Goal: Browse casually: Explore the website without a specific task or goal

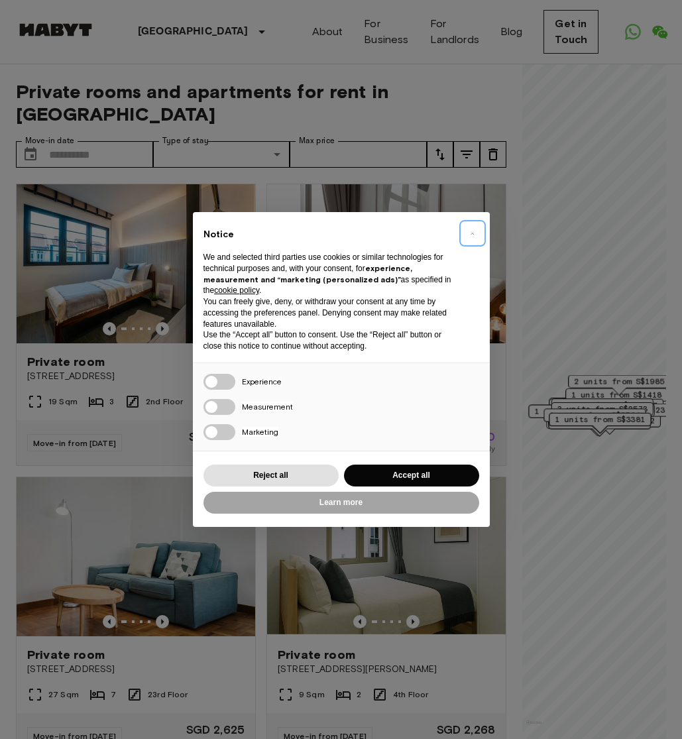
click at [472, 231] on span "×" at bounding box center [472, 233] width 5 height 16
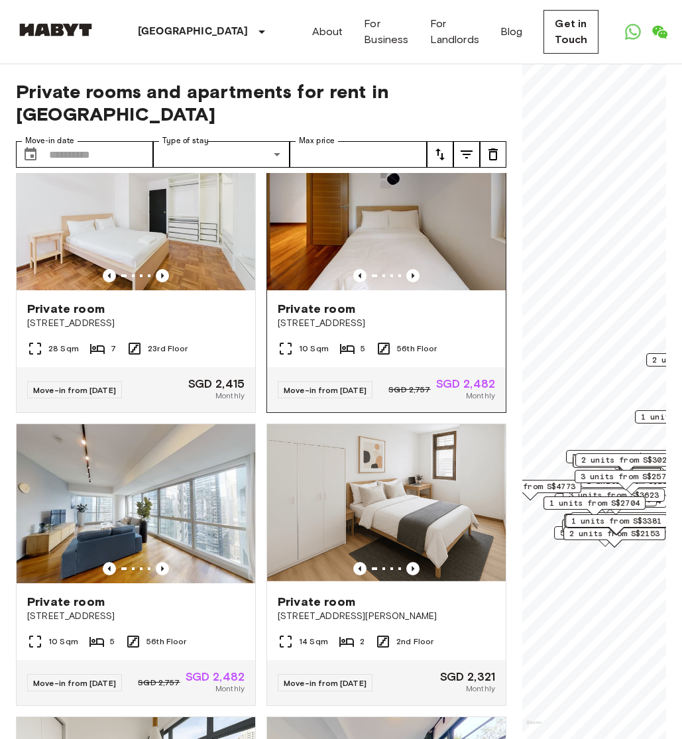
scroll to position [881, 0]
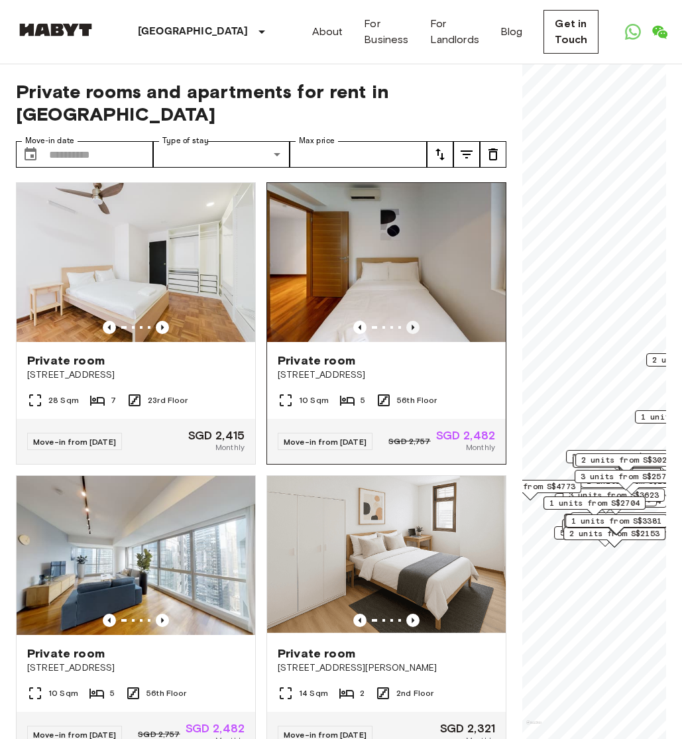
click at [415, 321] on icon "Previous image" at bounding box center [413, 327] width 13 height 13
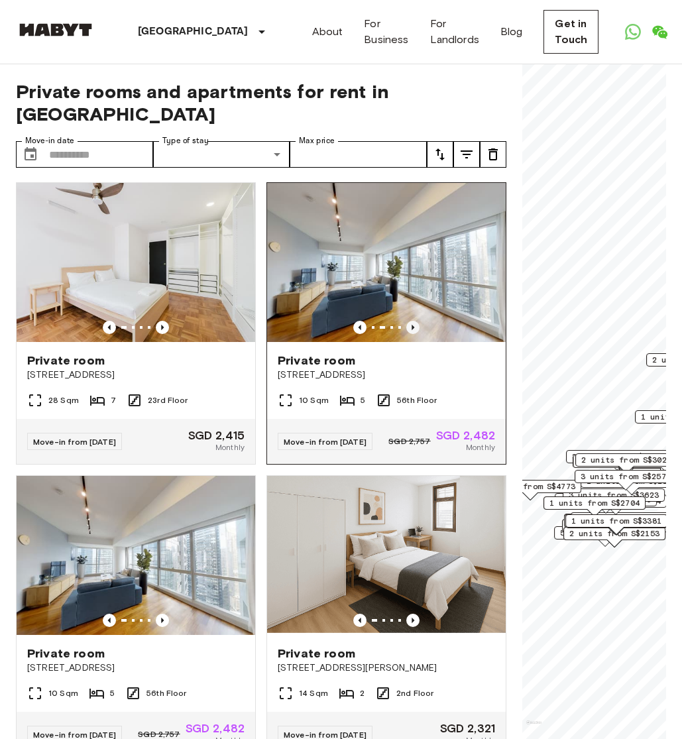
click at [415, 321] on icon "Previous image" at bounding box center [413, 327] width 13 height 13
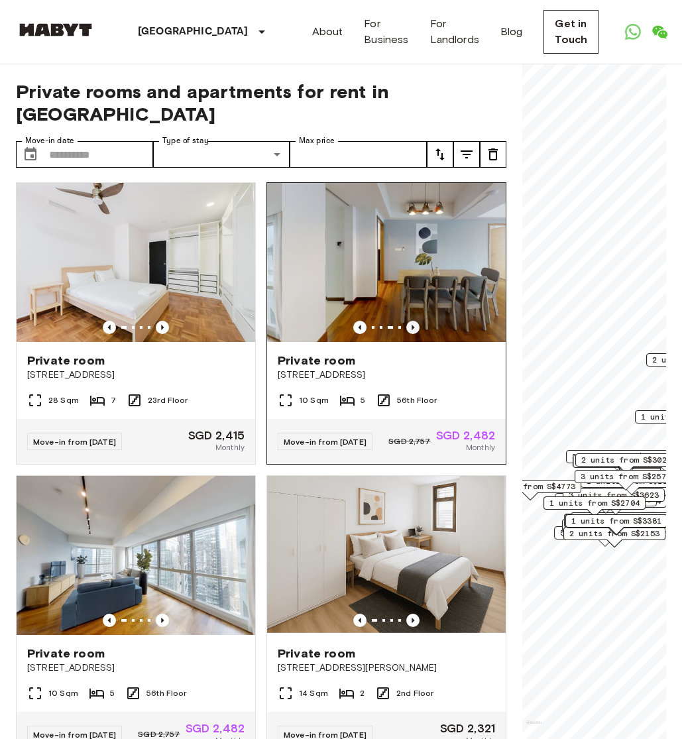
click at [415, 321] on icon "Previous image" at bounding box center [413, 327] width 13 height 13
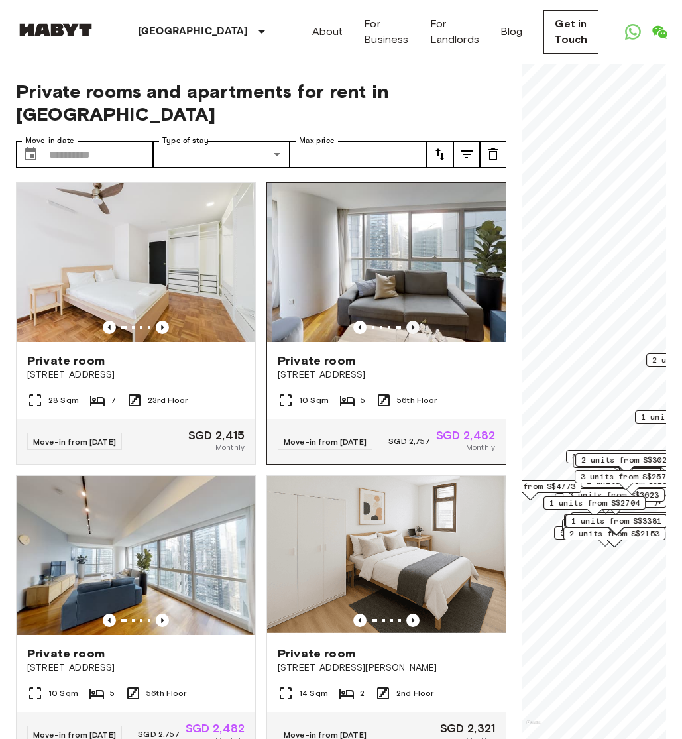
click at [415, 321] on icon "Previous image" at bounding box center [413, 327] width 13 height 13
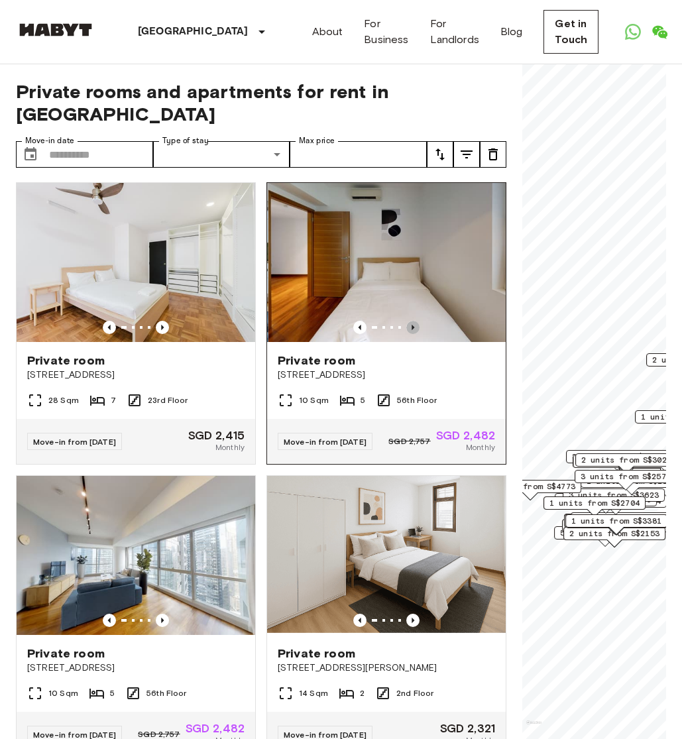
click at [415, 321] on icon "Previous image" at bounding box center [413, 327] width 13 height 13
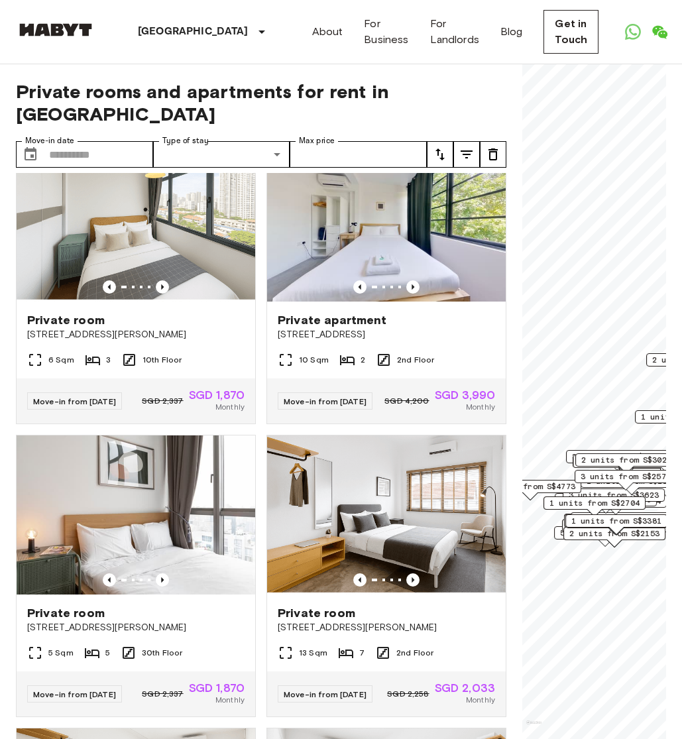
scroll to position [1509, 0]
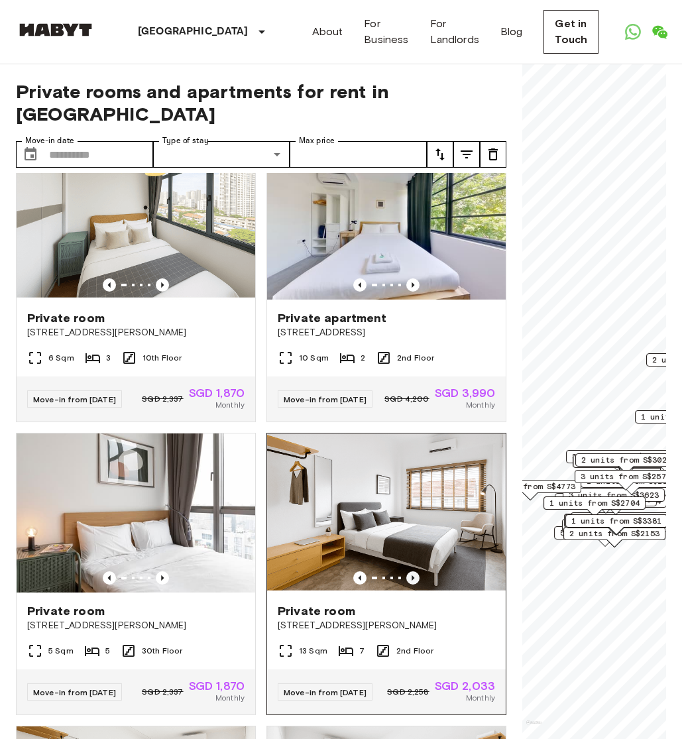
click at [414, 572] on icon "Previous image" at bounding box center [413, 578] width 13 height 13
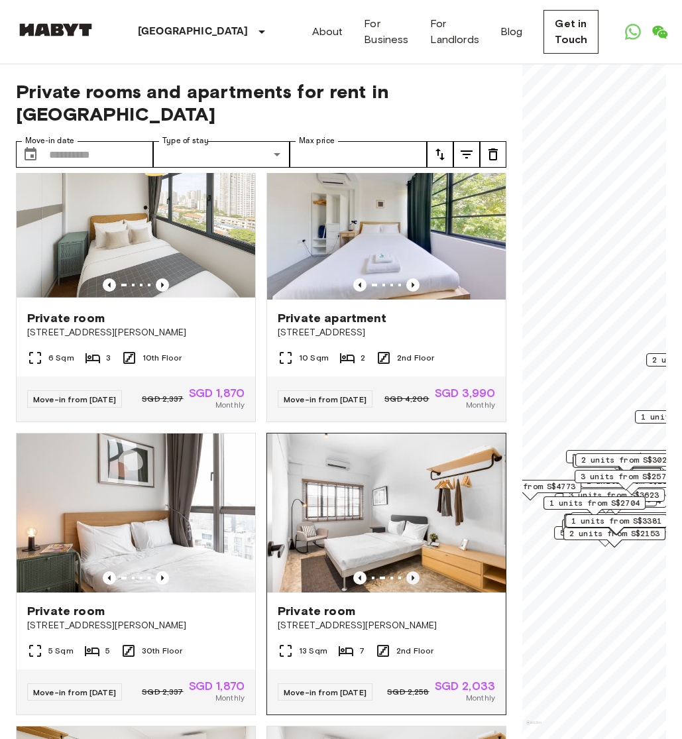
click at [414, 572] on icon "Previous image" at bounding box center [413, 578] width 13 height 13
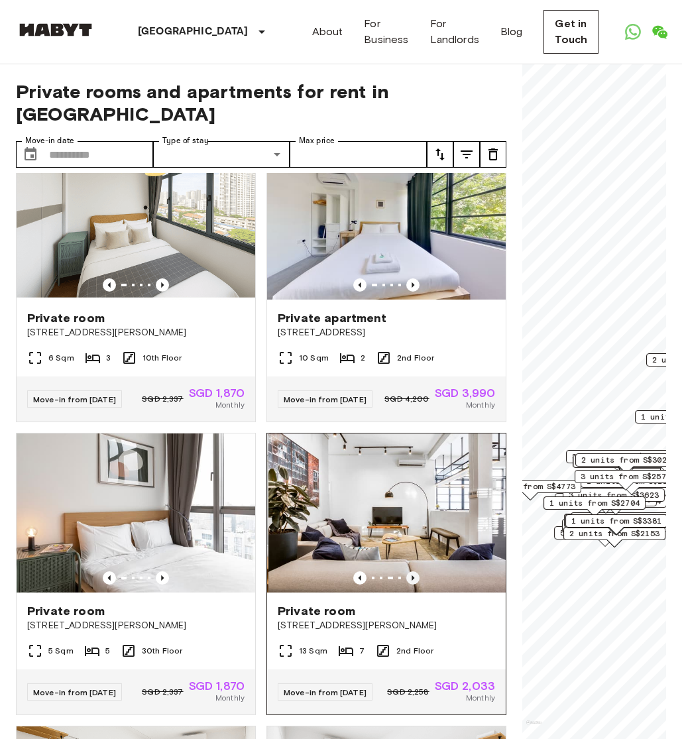
click at [414, 572] on icon "Previous image" at bounding box center [413, 578] width 13 height 13
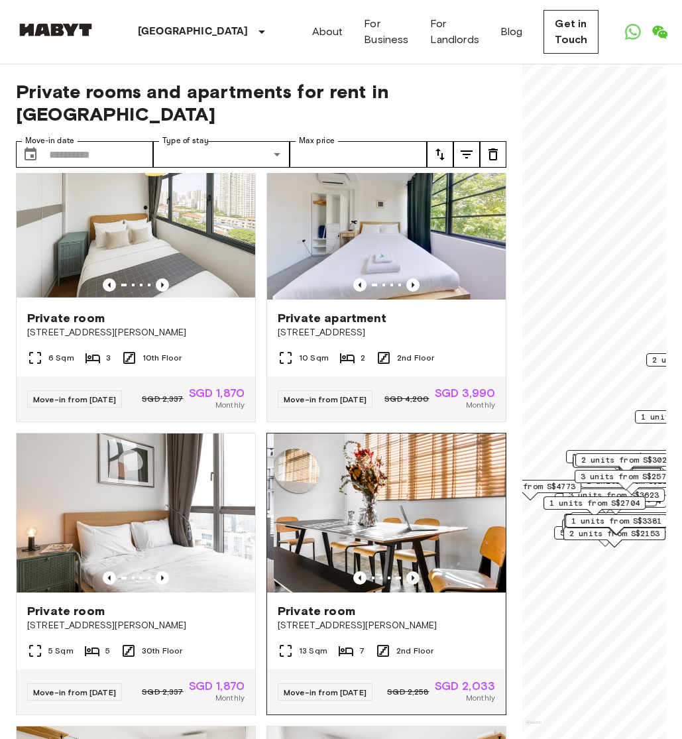
click at [414, 572] on icon "Previous image" at bounding box center [413, 578] width 13 height 13
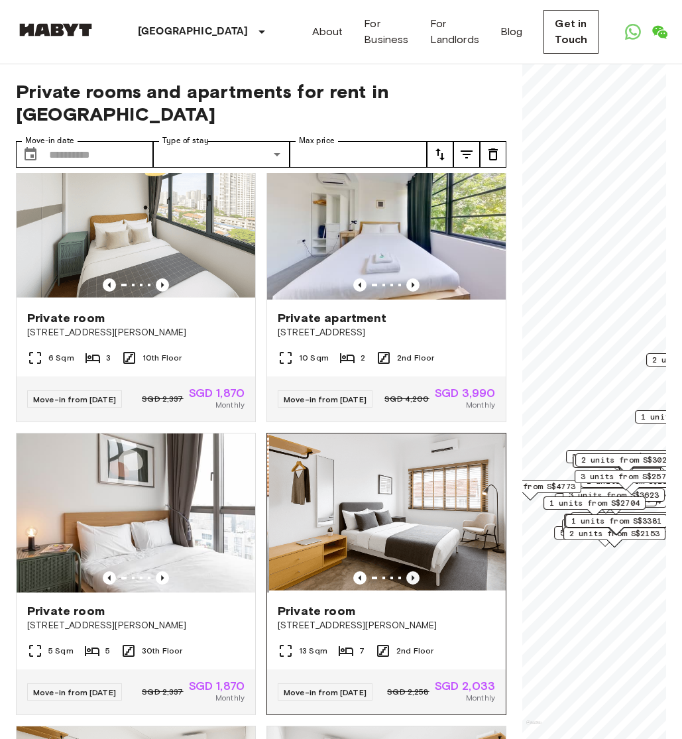
click at [414, 572] on icon "Previous image" at bounding box center [413, 578] width 13 height 13
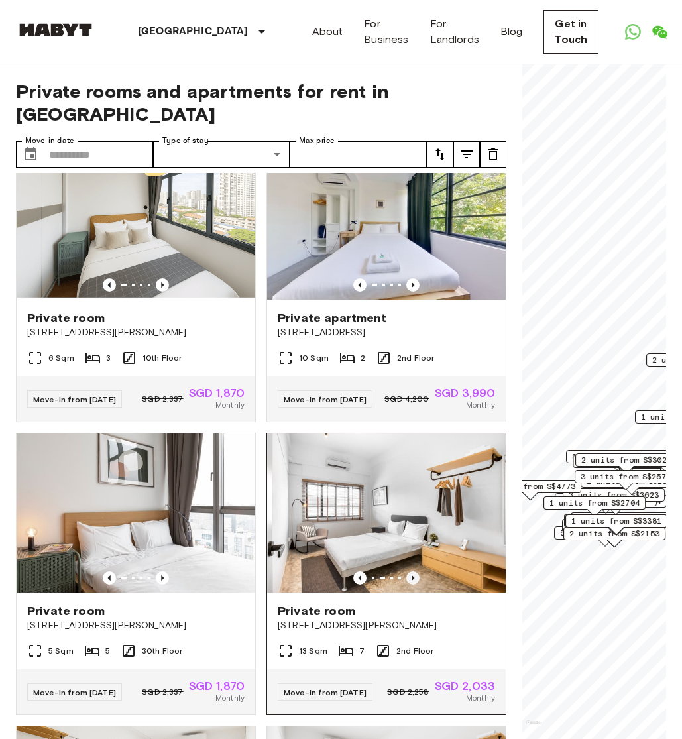
click at [414, 572] on icon "Previous image" at bounding box center [413, 578] width 13 height 13
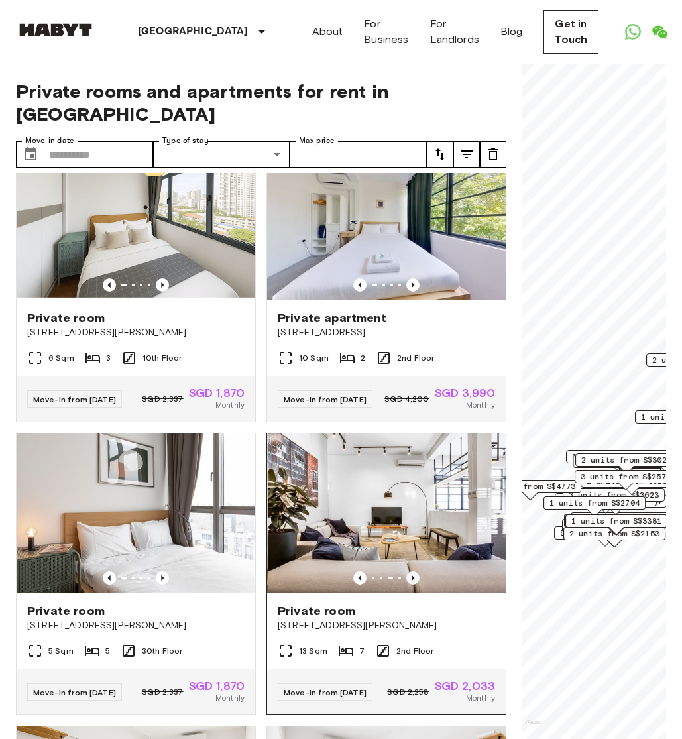
click at [414, 572] on icon "Previous image" at bounding box center [413, 578] width 13 height 13
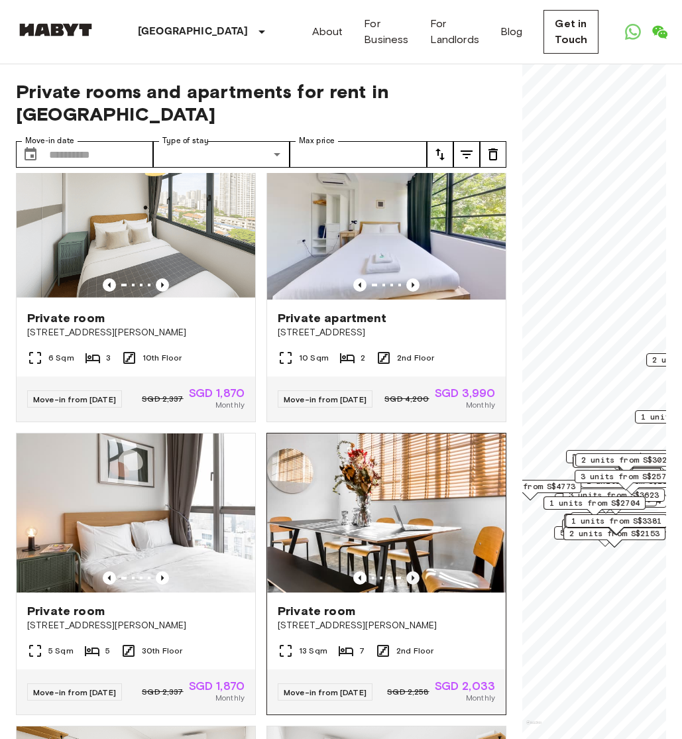
click at [414, 572] on icon "Previous image" at bounding box center [413, 578] width 13 height 13
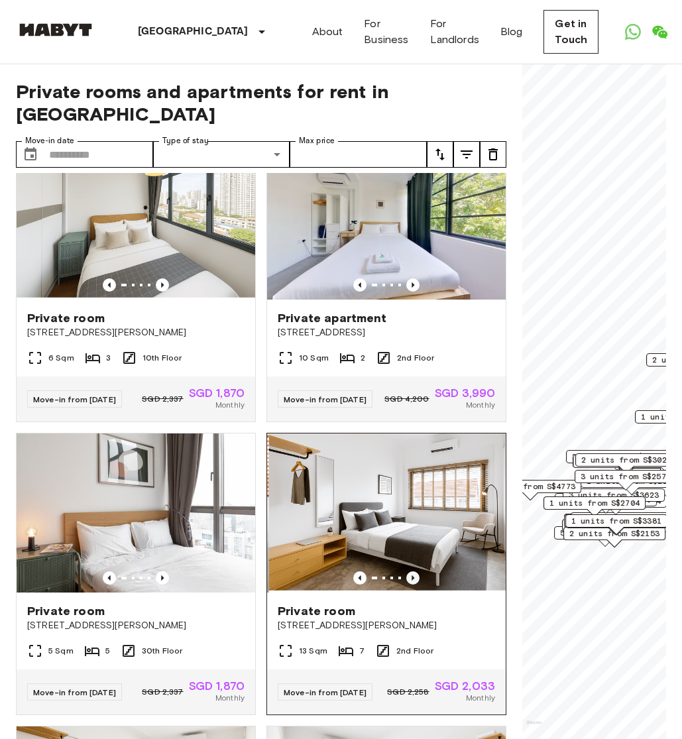
click at [414, 572] on icon "Previous image" at bounding box center [413, 578] width 13 height 13
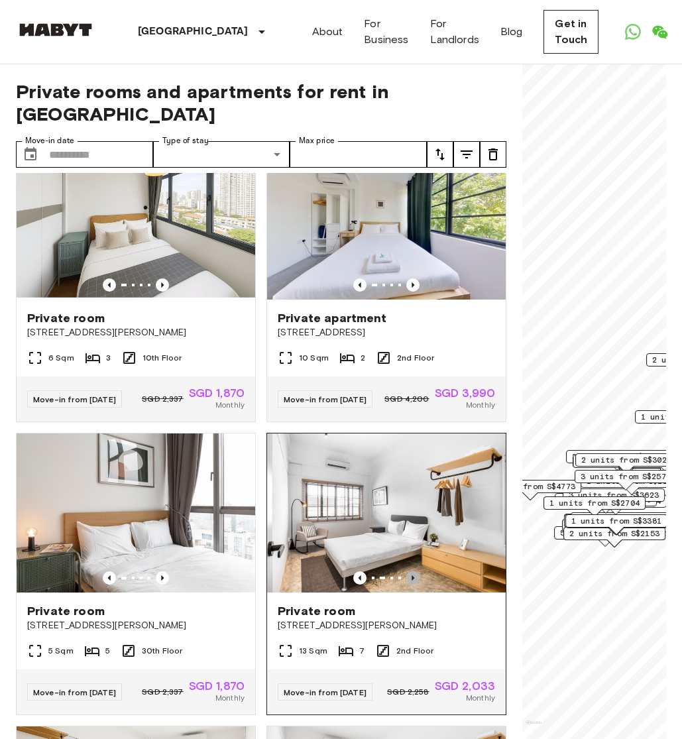
click at [414, 572] on icon "Previous image" at bounding box center [413, 578] width 13 height 13
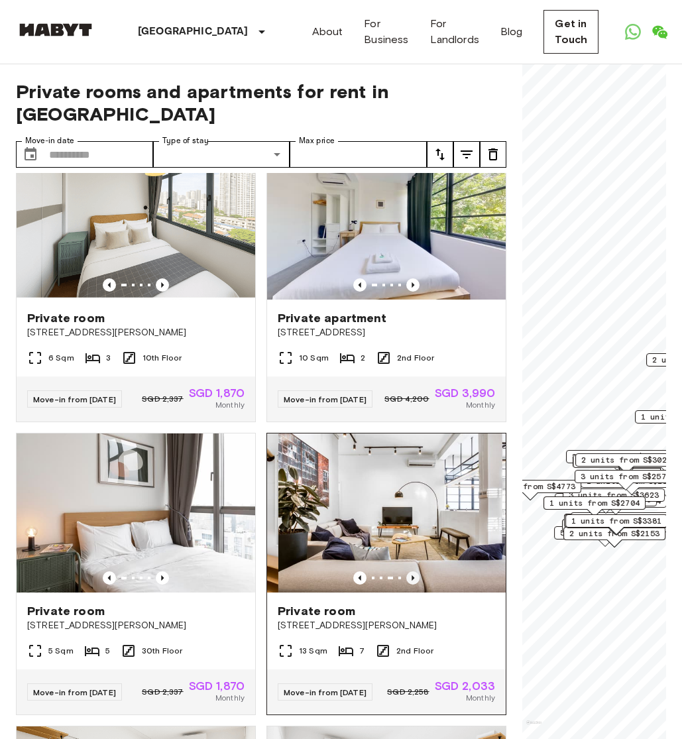
click at [414, 572] on icon "Previous image" at bounding box center [413, 578] width 13 height 13
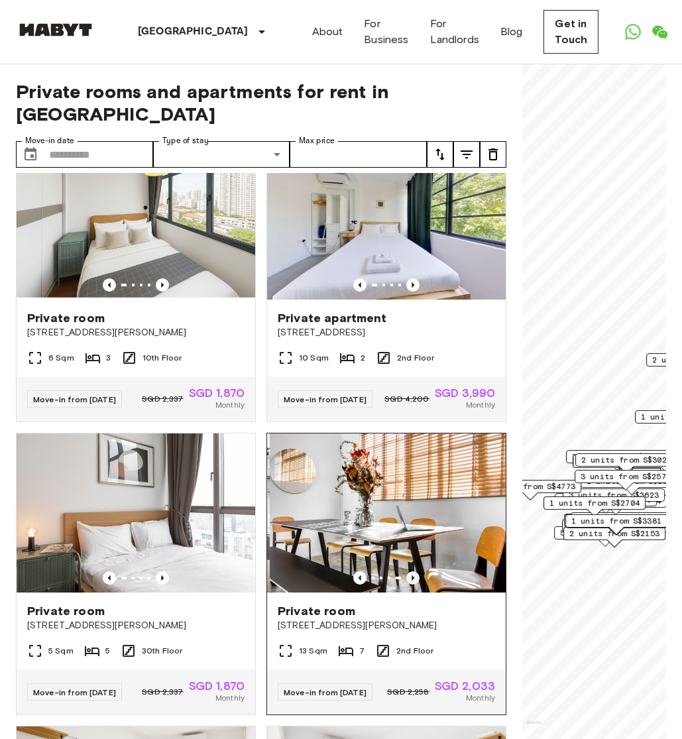
click at [414, 572] on icon "Previous image" at bounding box center [413, 578] width 13 height 13
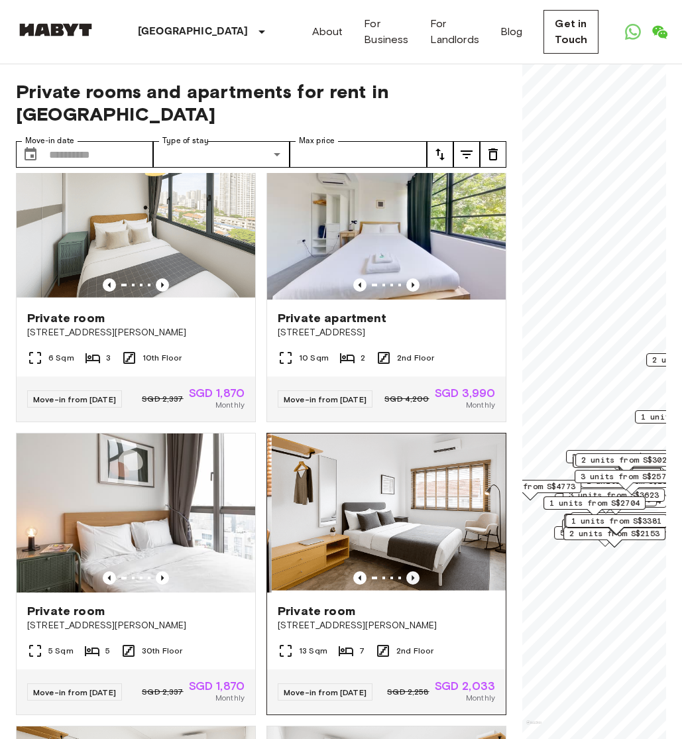
click at [414, 572] on icon "Previous image" at bounding box center [413, 578] width 13 height 13
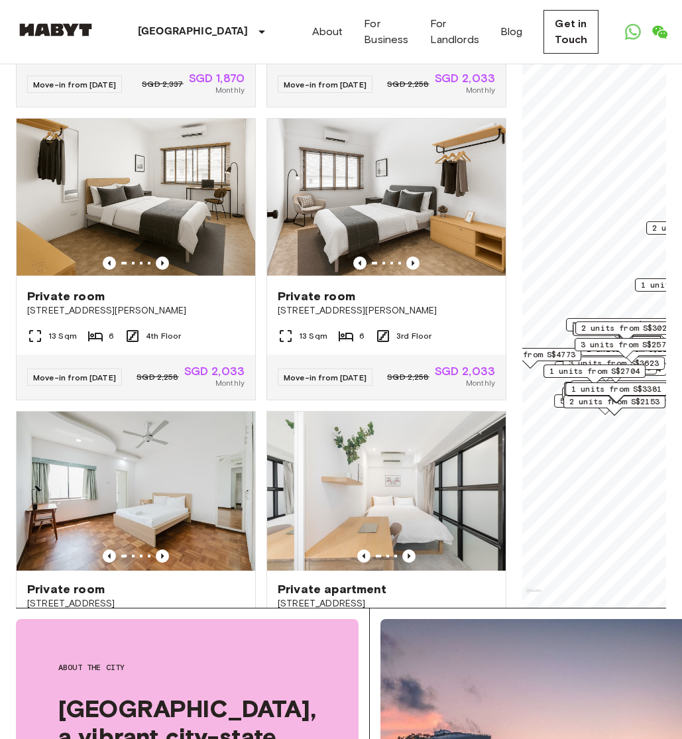
scroll to position [219, 0]
